Goal: Check status

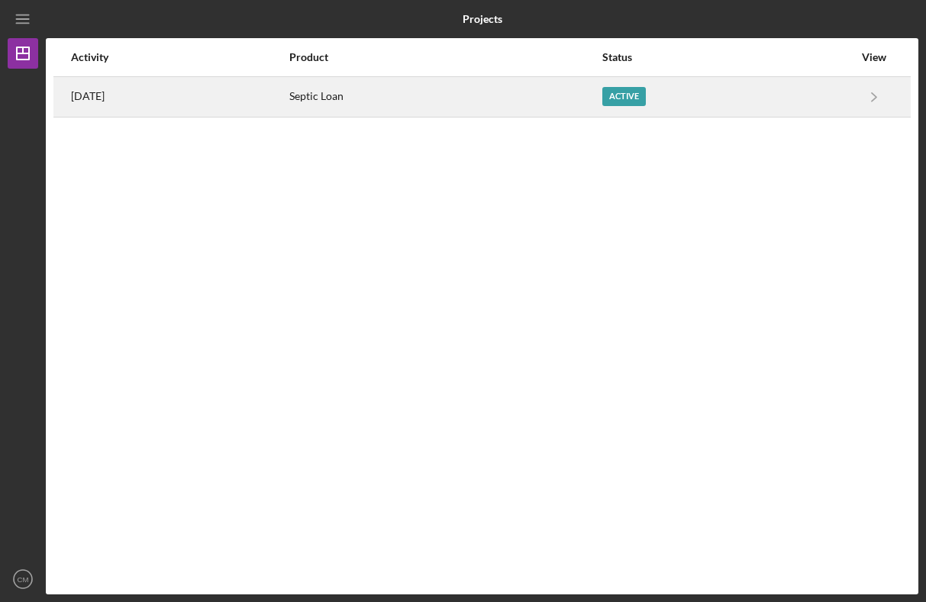
click at [637, 93] on div "Active" at bounding box center [624, 96] width 44 height 19
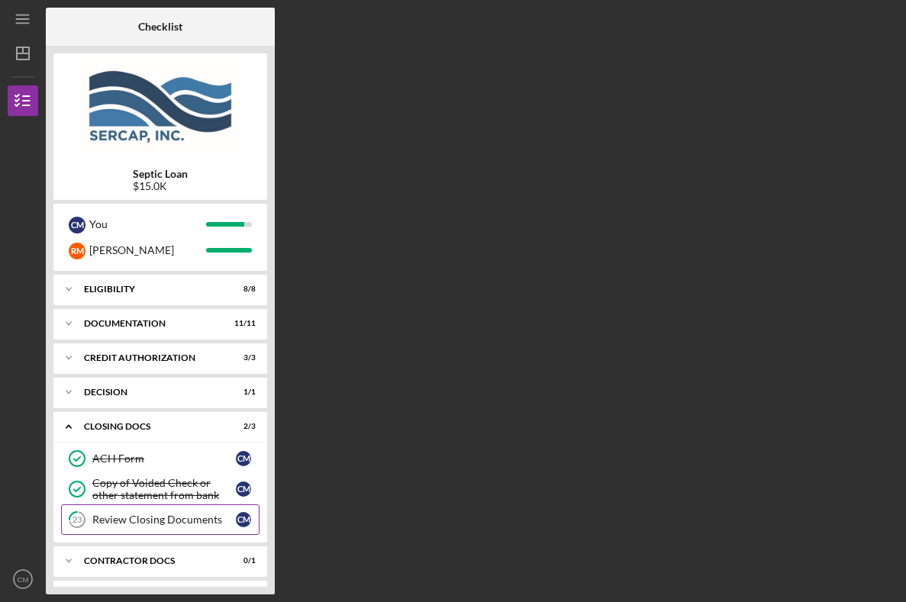
click at [166, 521] on div "Review Closing Documents" at bounding box center [163, 520] width 143 height 12
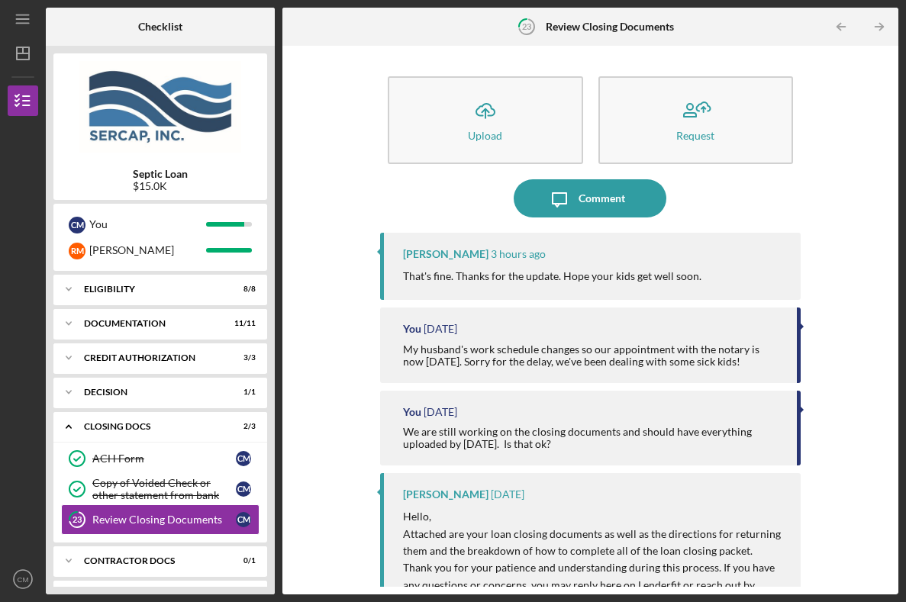
click at [833, 208] on div "Icon/Upload Upload Request Icon/Message Comment [PERSON_NAME] 3 hours ago That'…" at bounding box center [590, 319] width 601 height 533
